Goal: Communication & Community: Participate in discussion

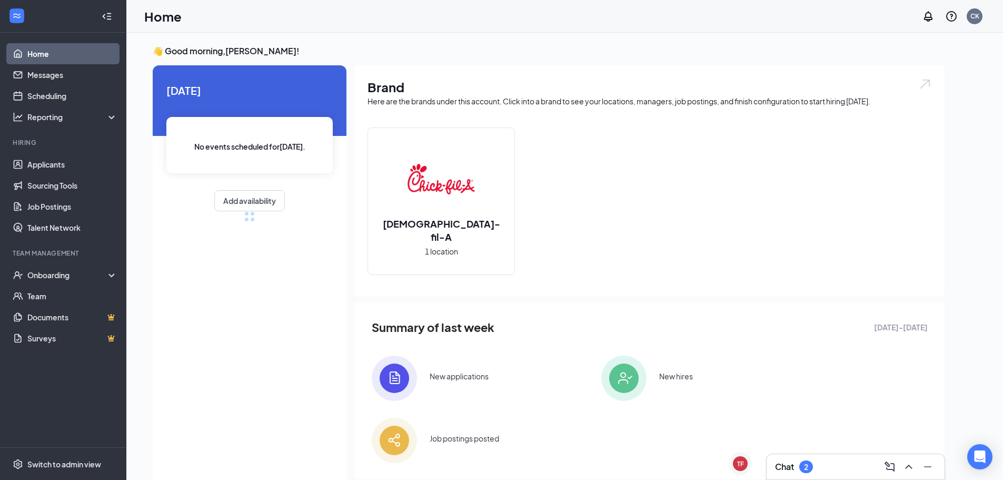
click at [792, 463] on h3 "Chat" at bounding box center [784, 467] width 19 height 12
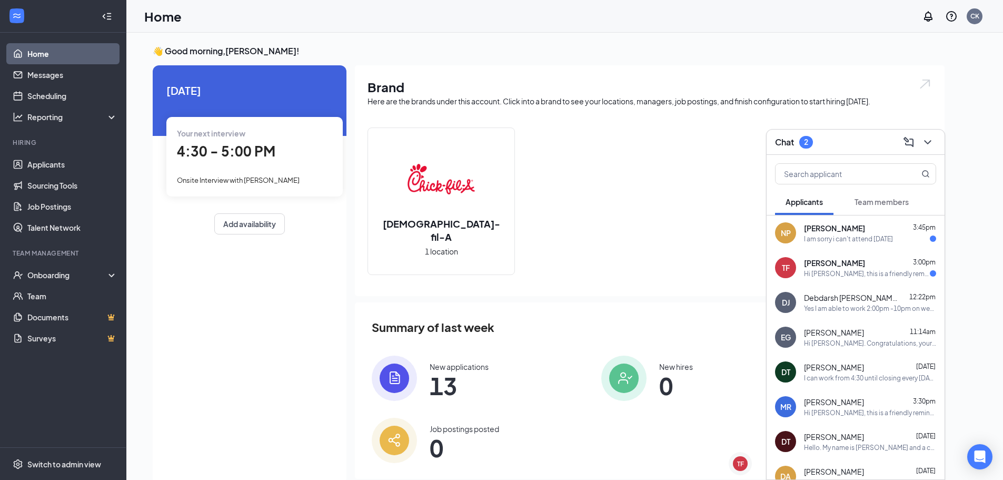
click at [832, 236] on div "I am sorry i can't attend [DATE]" at bounding box center [848, 238] width 89 height 9
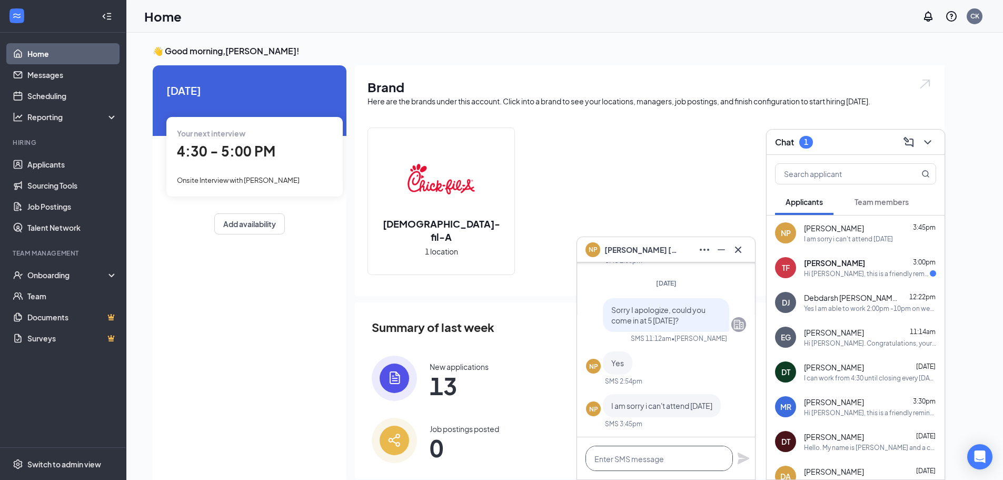
click at [627, 449] on textarea at bounding box center [659, 458] width 147 height 25
type textarea "What about [DATE]?"
click at [741, 457] on icon "Plane" at bounding box center [744, 458] width 12 height 12
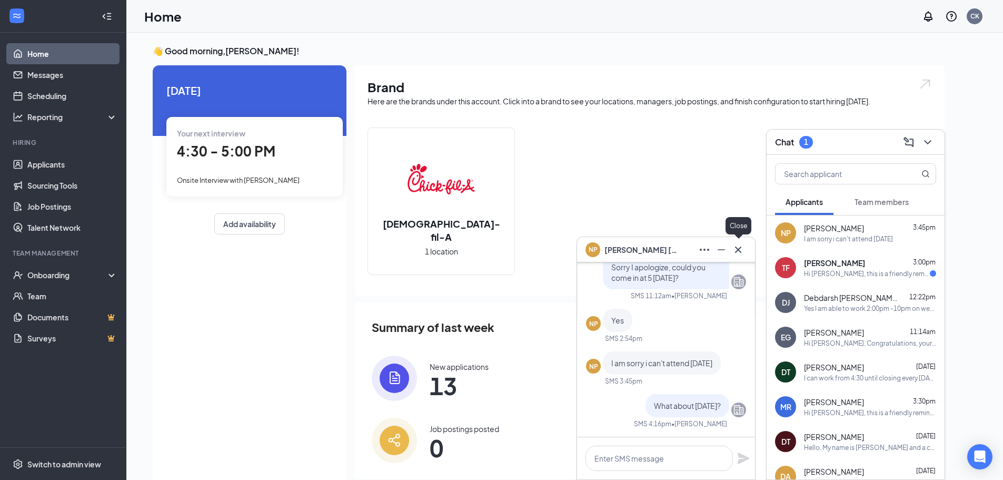
click at [735, 252] on icon "Cross" at bounding box center [738, 249] width 13 height 13
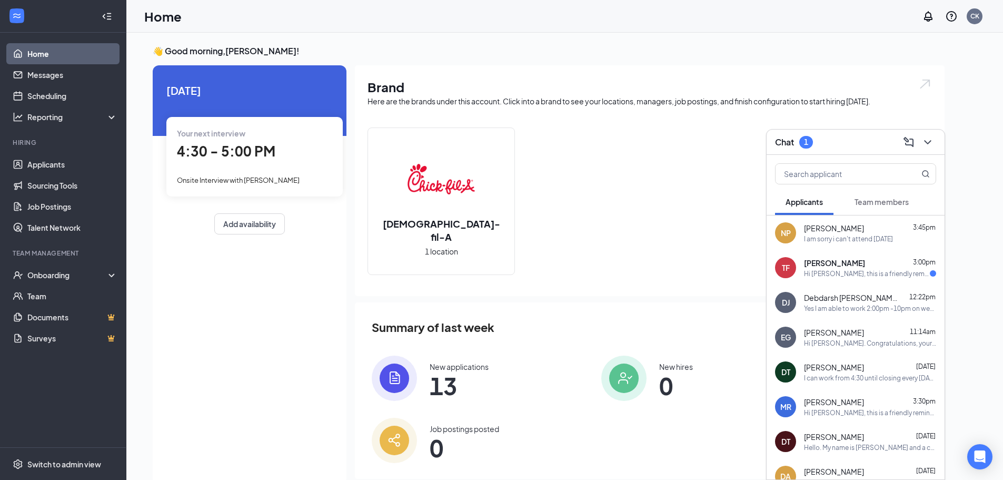
click at [833, 263] on span "[PERSON_NAME]" at bounding box center [834, 263] width 61 height 11
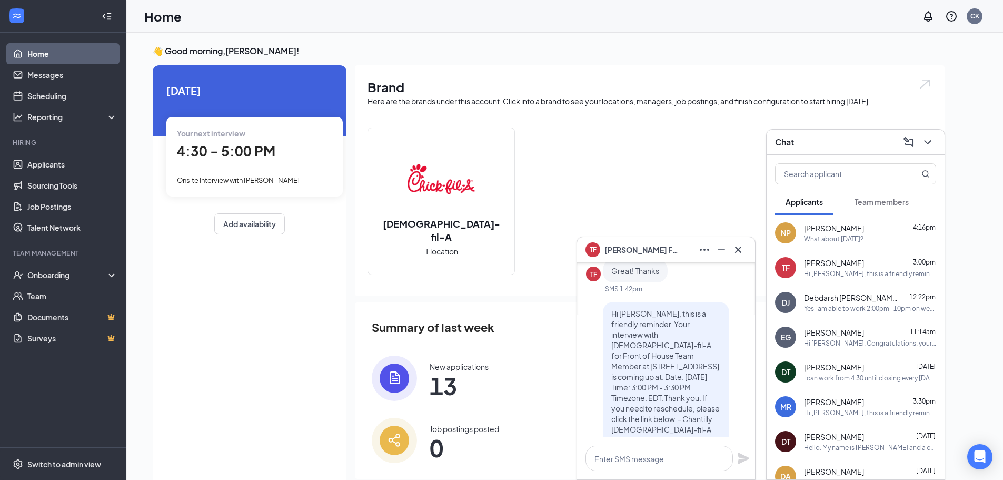
scroll to position [-105, 0]
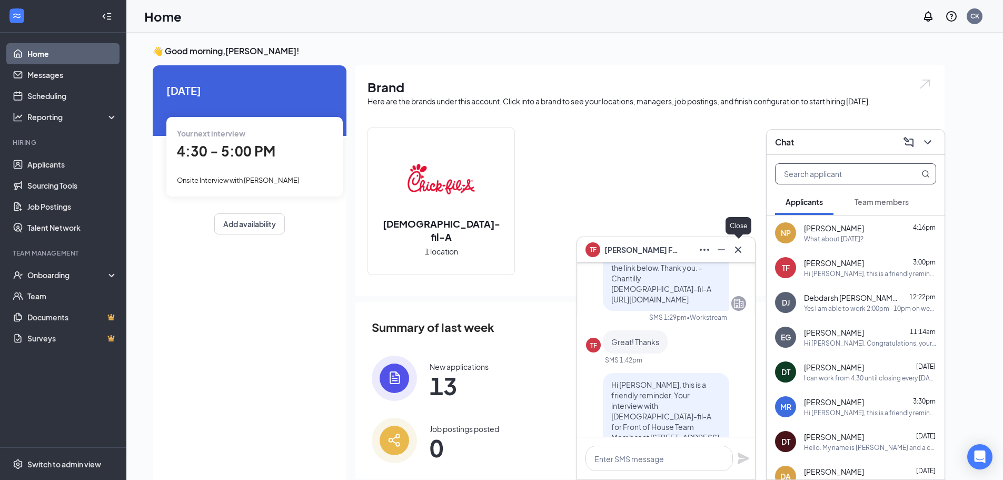
drag, startPoint x: 738, startPoint y: 255, endPoint x: 843, endPoint y: 181, distance: 128.4
click at [741, 254] on icon "Cross" at bounding box center [738, 249] width 13 height 13
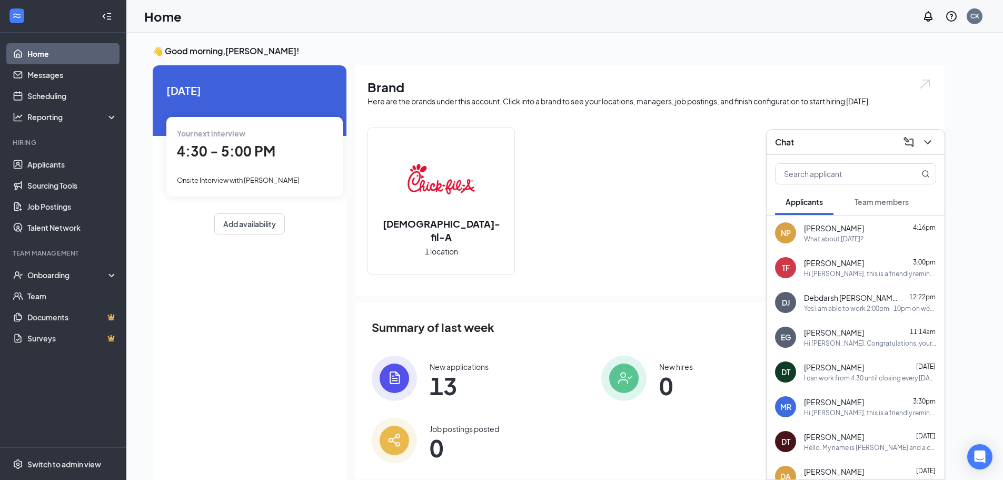
click at [931, 136] on icon "ChevronDown" at bounding box center [928, 142] width 13 height 13
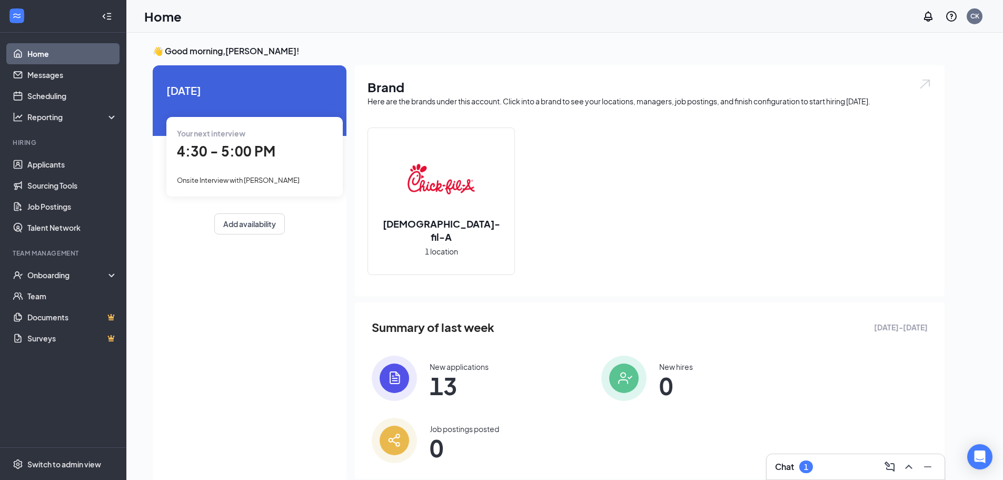
click at [253, 160] on div "4:30 - 5:00 PM" at bounding box center [254, 152] width 155 height 22
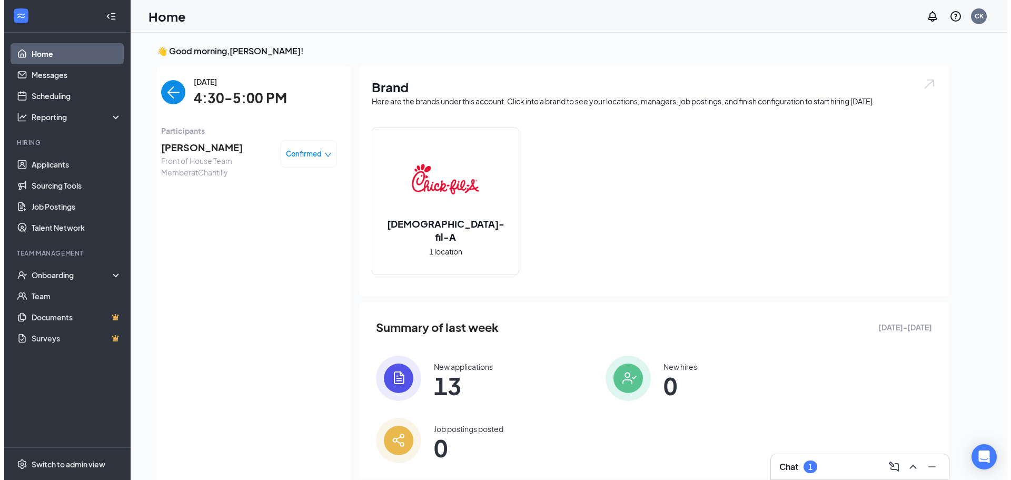
scroll to position [4, 0]
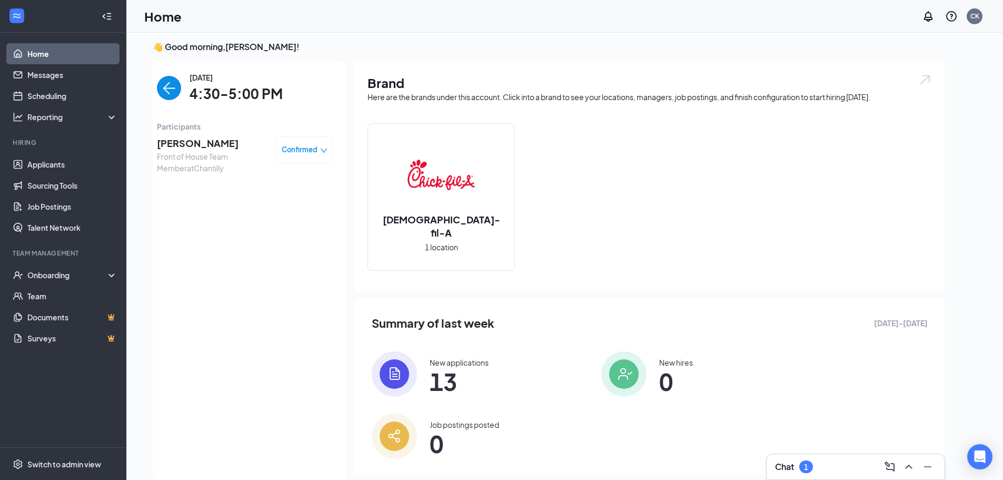
click at [241, 151] on span "Front of House Team Member at [GEOGRAPHIC_DATA]" at bounding box center [212, 162] width 111 height 23
click at [201, 141] on span "[PERSON_NAME]" at bounding box center [212, 143] width 111 height 15
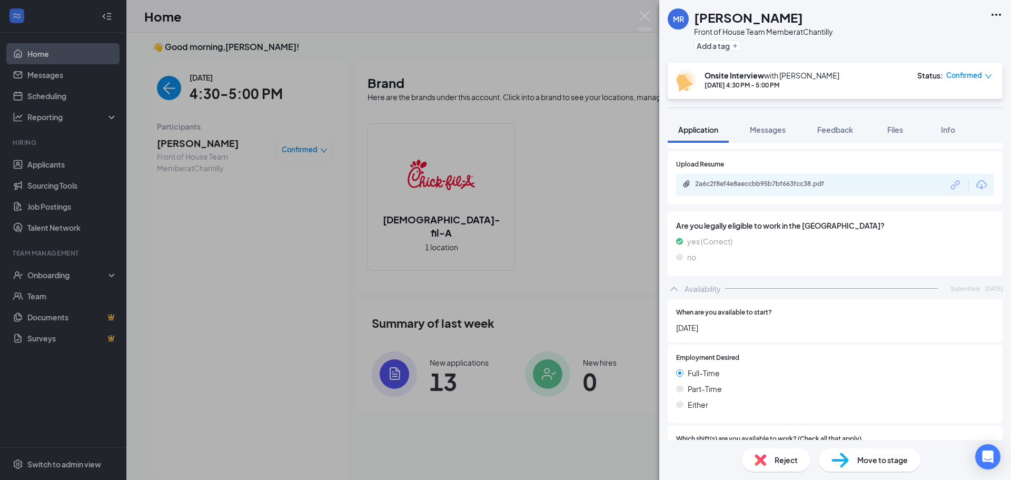
scroll to position [737, 0]
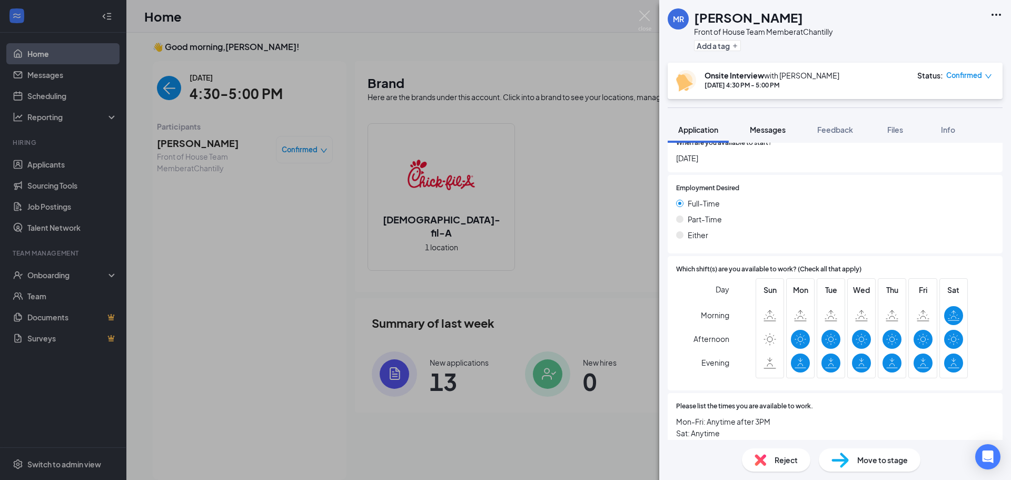
click at [775, 125] on span "Messages" at bounding box center [768, 129] width 36 height 9
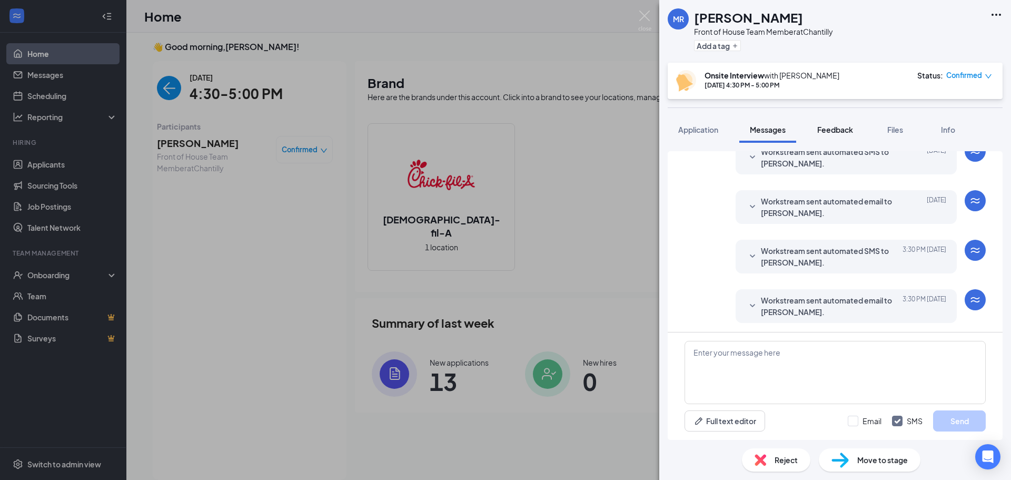
scroll to position [305, 0]
click at [838, 128] on span "Feedback" at bounding box center [835, 129] width 36 height 9
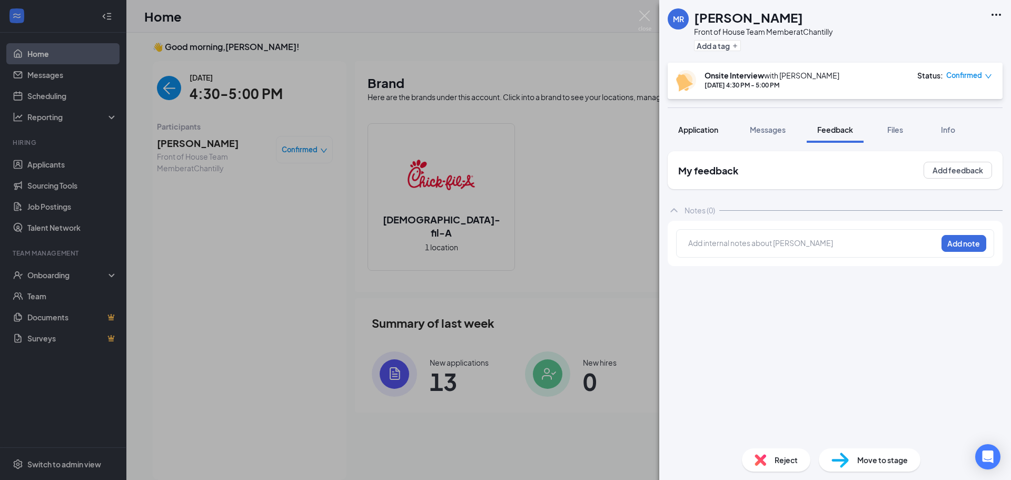
click at [717, 136] on button "Application" at bounding box center [698, 129] width 61 height 26
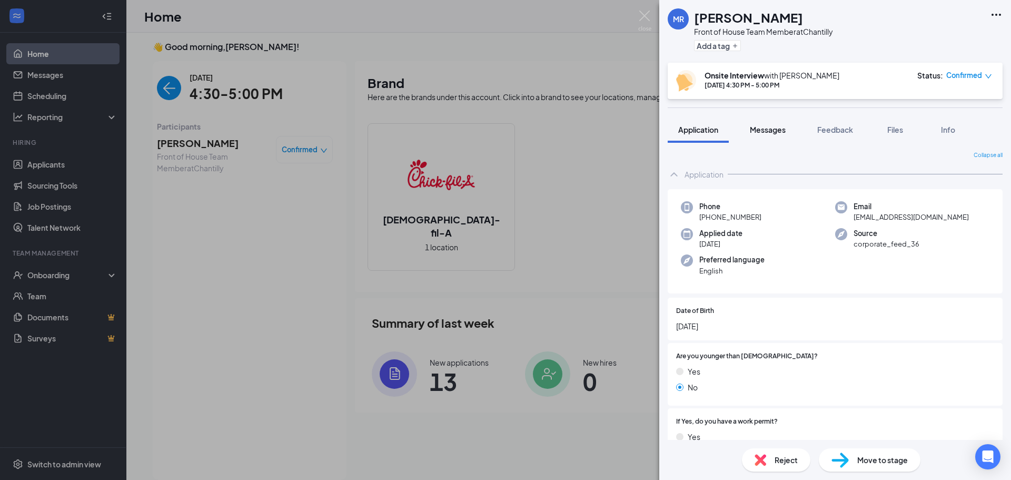
click at [755, 132] on span "Messages" at bounding box center [768, 129] width 36 height 9
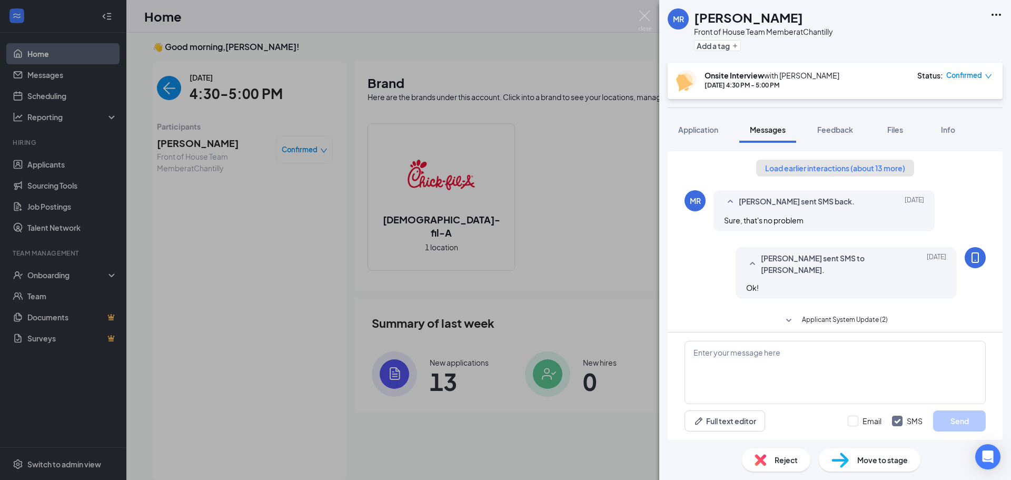
click at [819, 162] on button "Load earlier interactions (about 13 more)" at bounding box center [835, 168] width 158 height 17
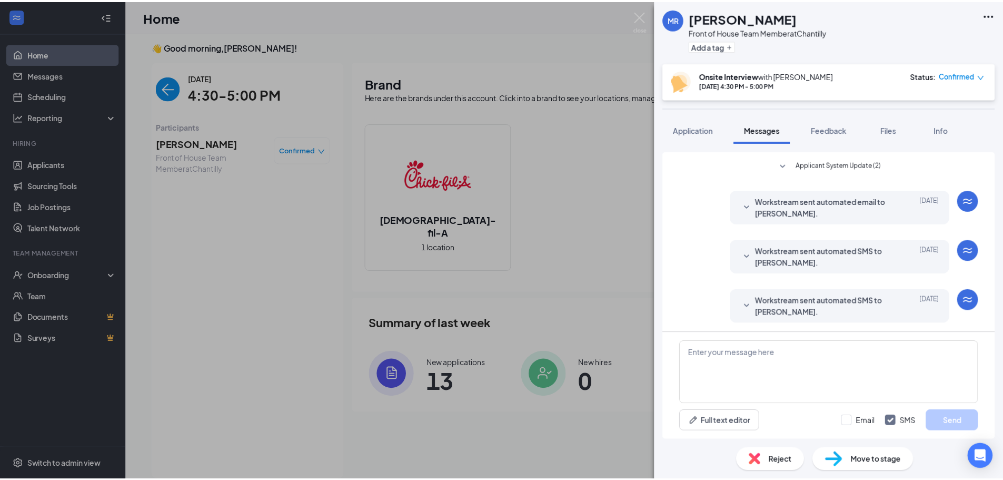
scroll to position [887, 0]
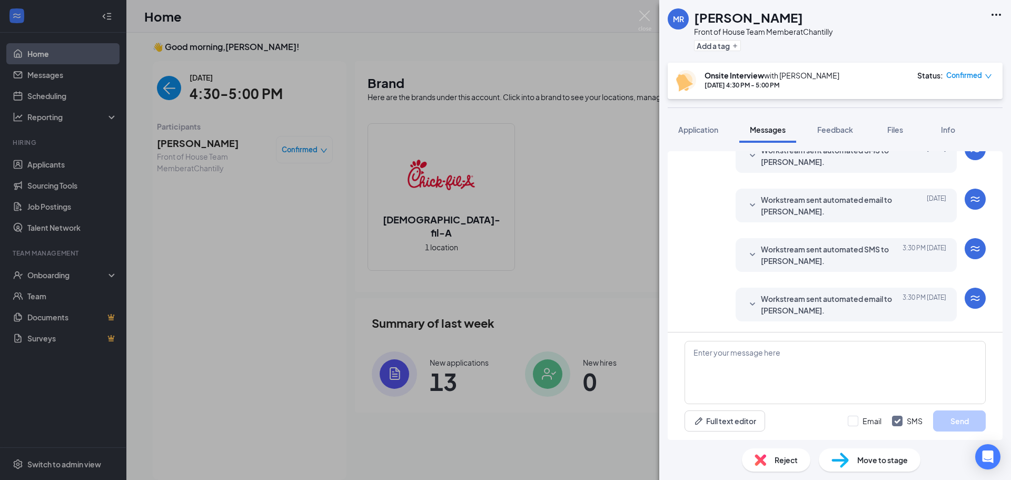
click at [652, 19] on div "[PERSON_NAME] Front of House Team Member at Chantilly Add a tag Onsite Intervie…" at bounding box center [505, 240] width 1011 height 480
